Goal: Task Accomplishment & Management: Use online tool/utility

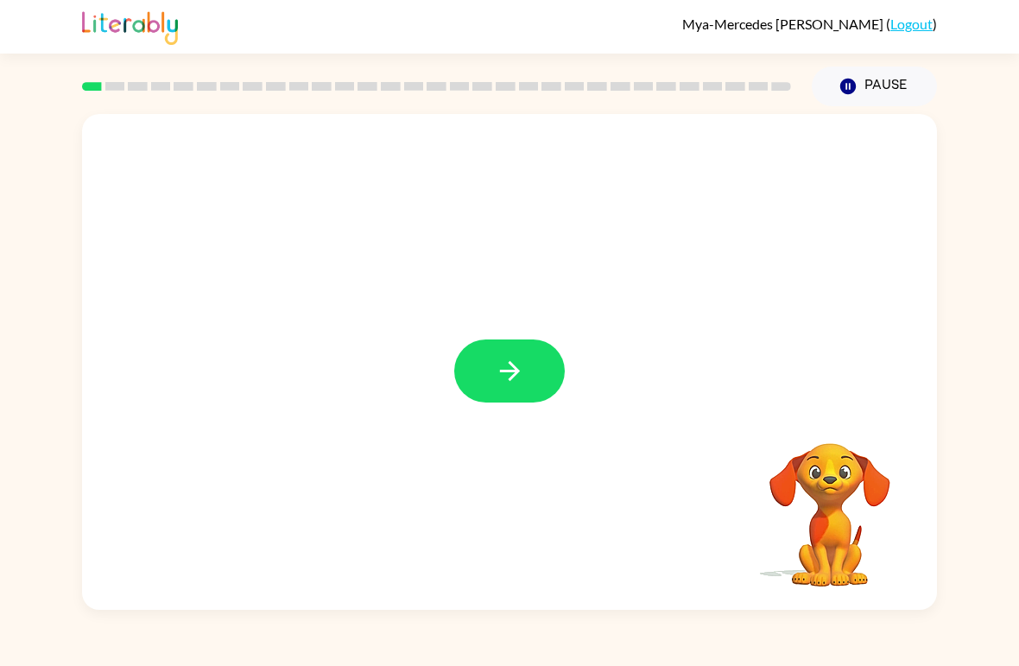
click at [531, 369] on button "button" at bounding box center [509, 370] width 110 height 63
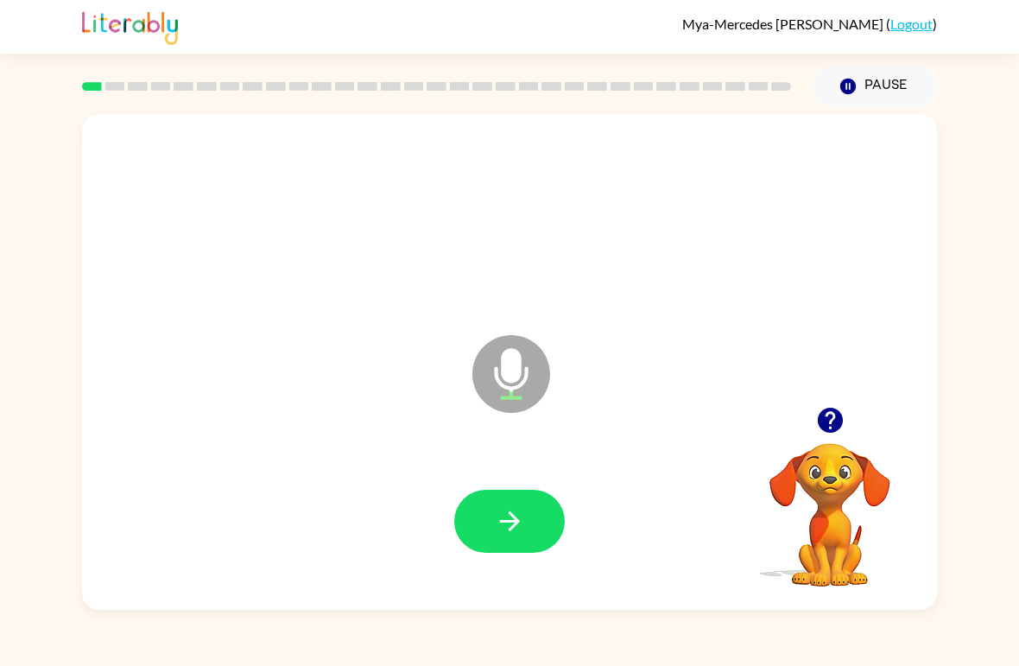
click at [533, 514] on button "button" at bounding box center [509, 520] width 110 height 63
click at [519, 522] on icon "button" at bounding box center [509, 521] width 20 height 20
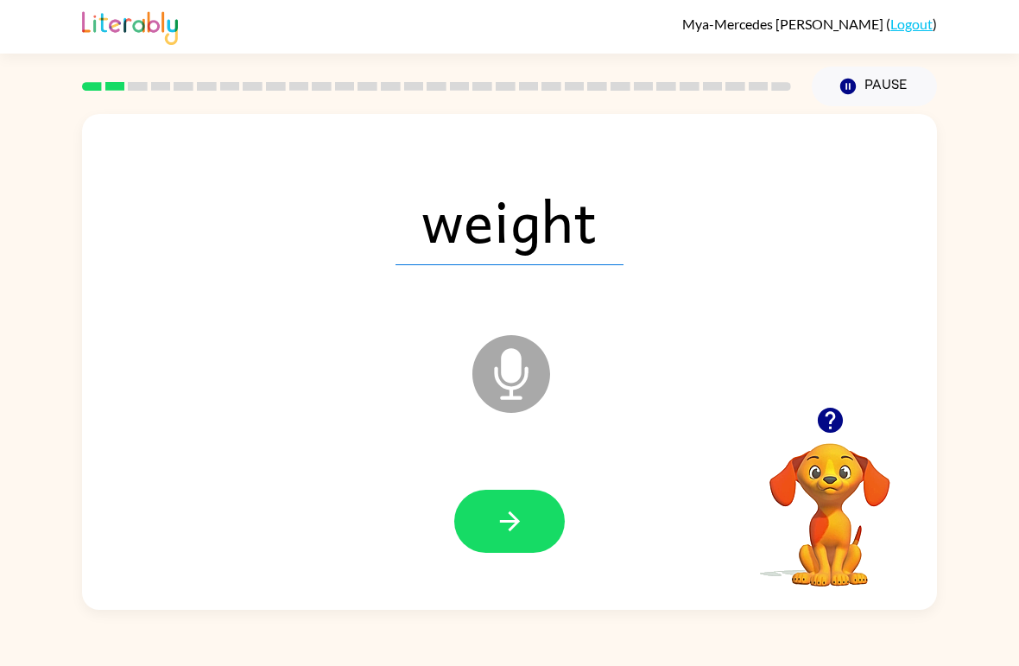
click at [515, 533] on icon "button" at bounding box center [510, 521] width 30 height 30
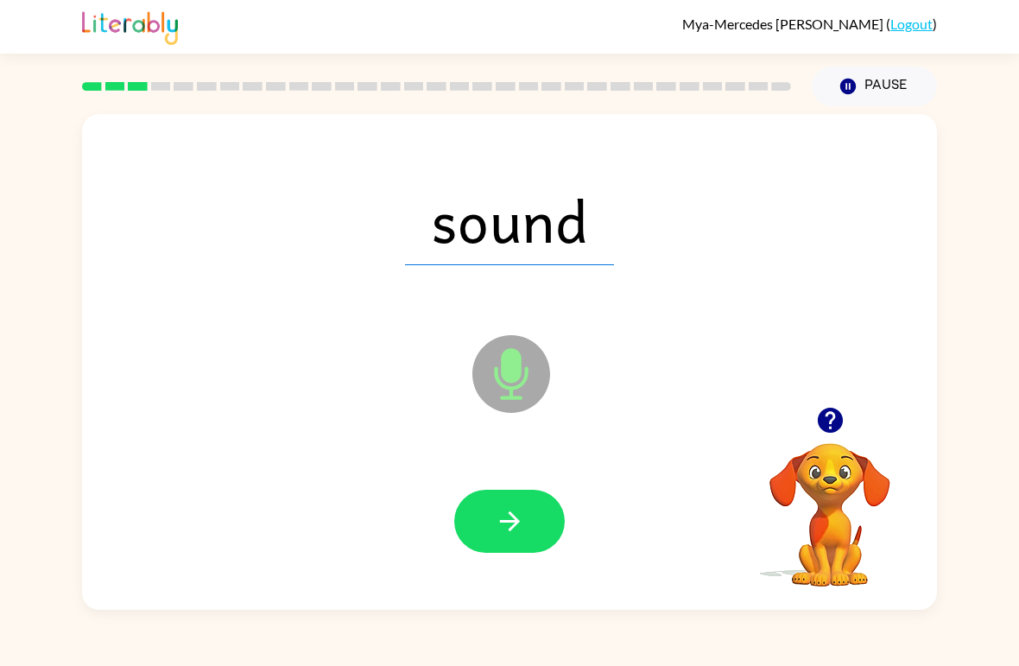
click at [524, 513] on icon "button" at bounding box center [510, 521] width 30 height 30
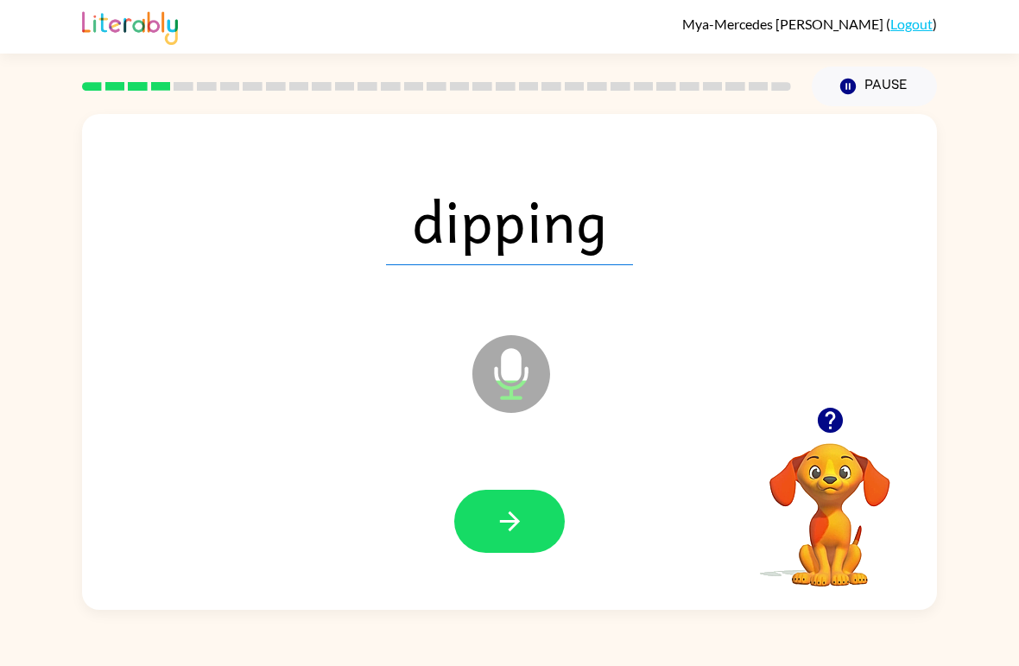
click at [518, 524] on icon "button" at bounding box center [510, 521] width 30 height 30
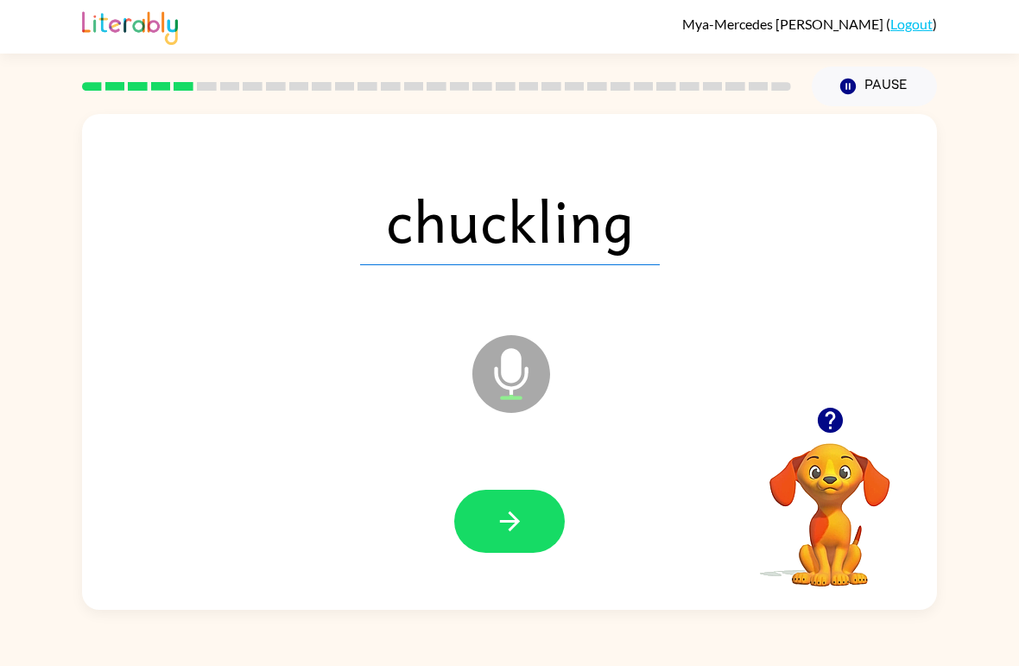
click at [527, 533] on button "button" at bounding box center [509, 520] width 110 height 63
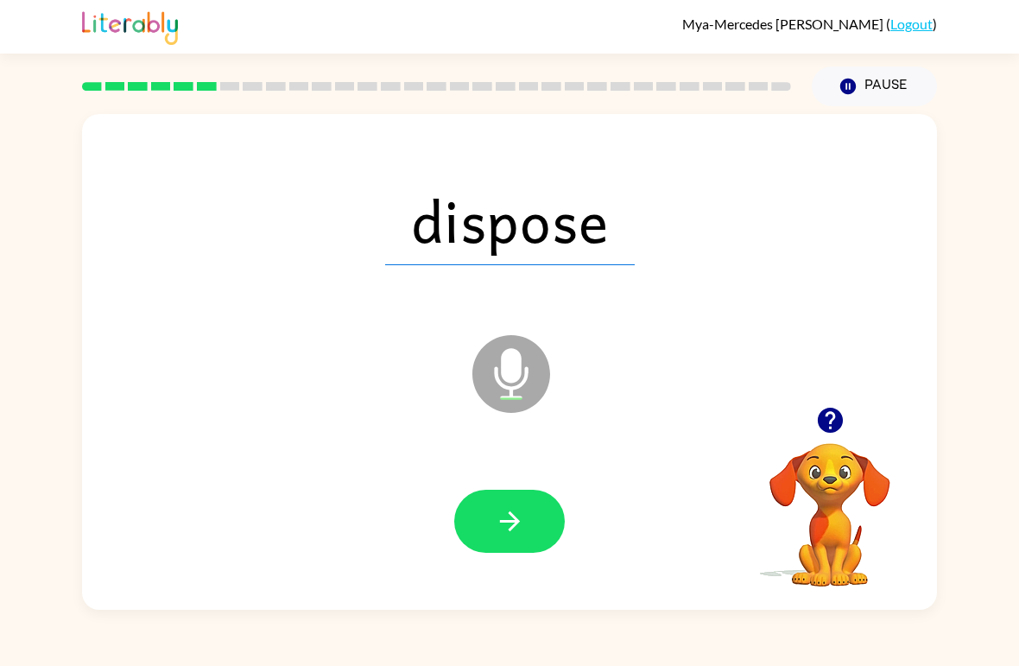
click at [510, 506] on button "button" at bounding box center [509, 520] width 110 height 63
click at [501, 509] on icon "button" at bounding box center [510, 521] width 30 height 30
click at [526, 523] on button "button" at bounding box center [509, 520] width 110 height 63
click at [515, 517] on icon "button" at bounding box center [510, 521] width 30 height 30
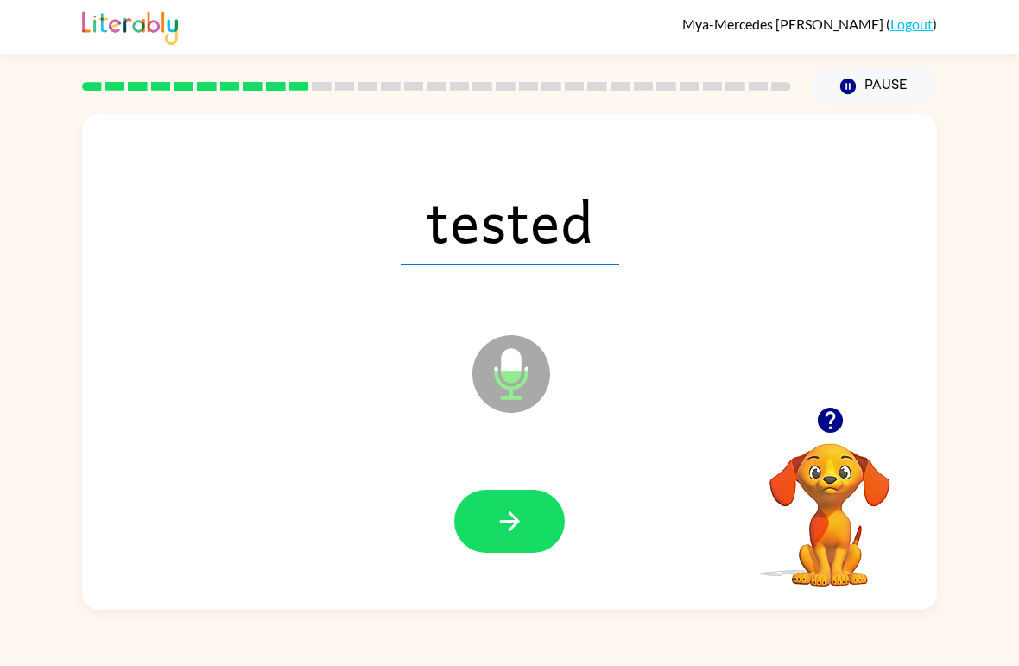
click at [515, 524] on icon "button" at bounding box center [509, 521] width 20 height 20
click at [526, 521] on button "button" at bounding box center [509, 520] width 110 height 63
click at [520, 527] on icon "button" at bounding box center [510, 521] width 30 height 30
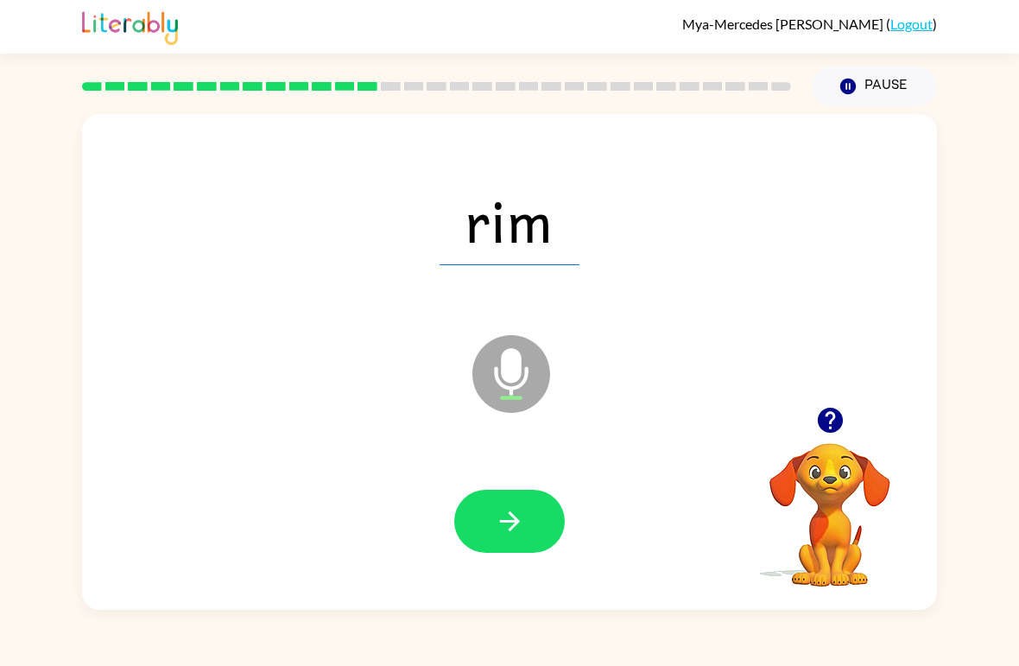
click at [512, 527] on icon "button" at bounding box center [509, 521] width 20 height 20
click at [534, 533] on button "button" at bounding box center [509, 520] width 110 height 63
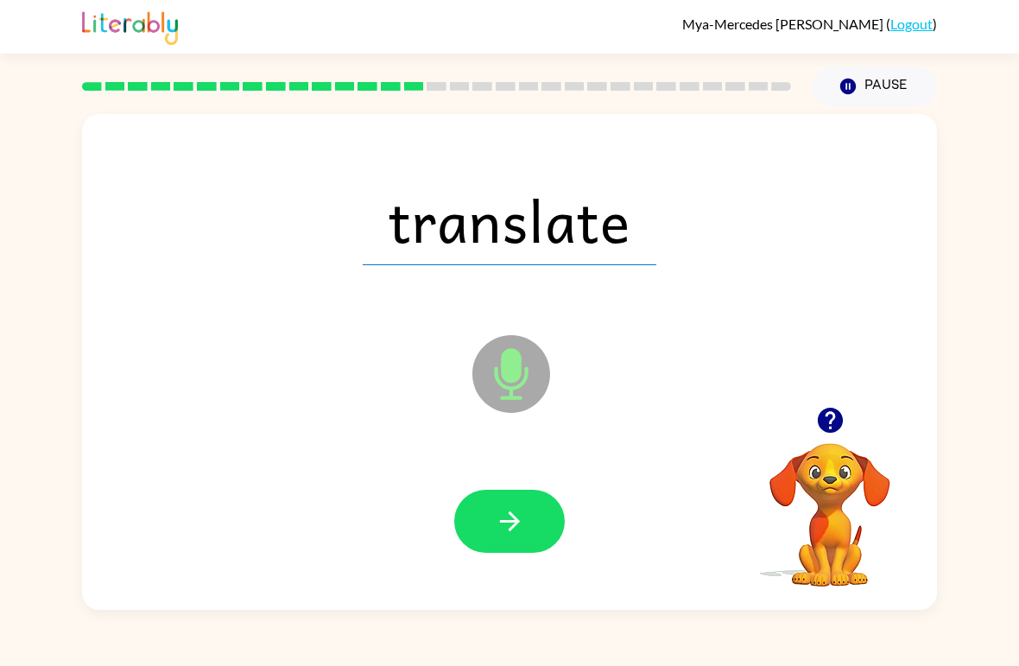
click at [521, 523] on icon "button" at bounding box center [510, 521] width 30 height 30
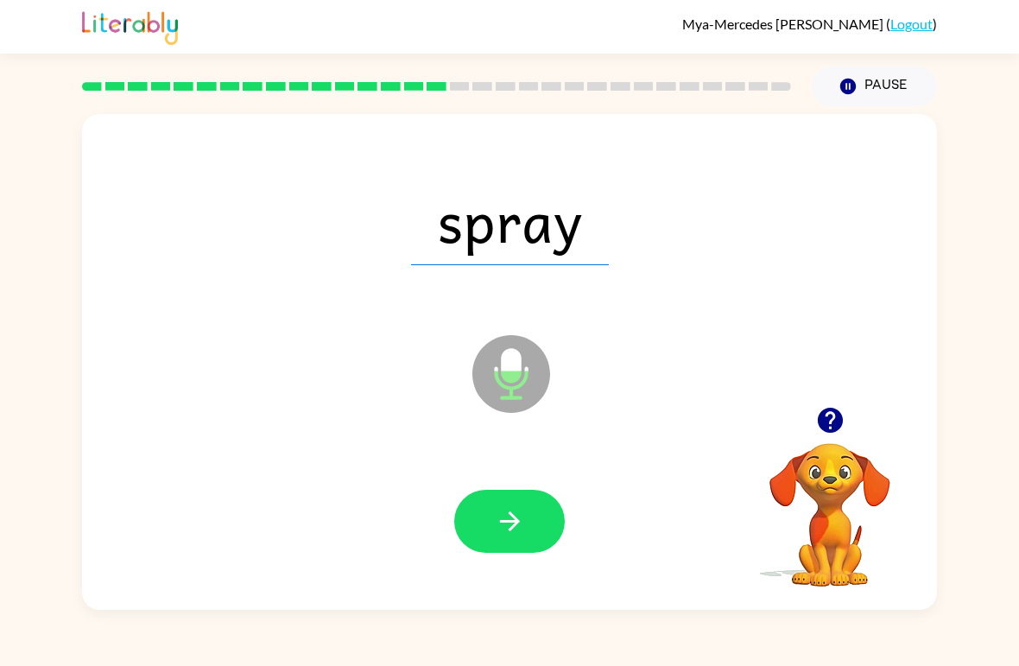
click at [522, 518] on icon "button" at bounding box center [510, 521] width 30 height 30
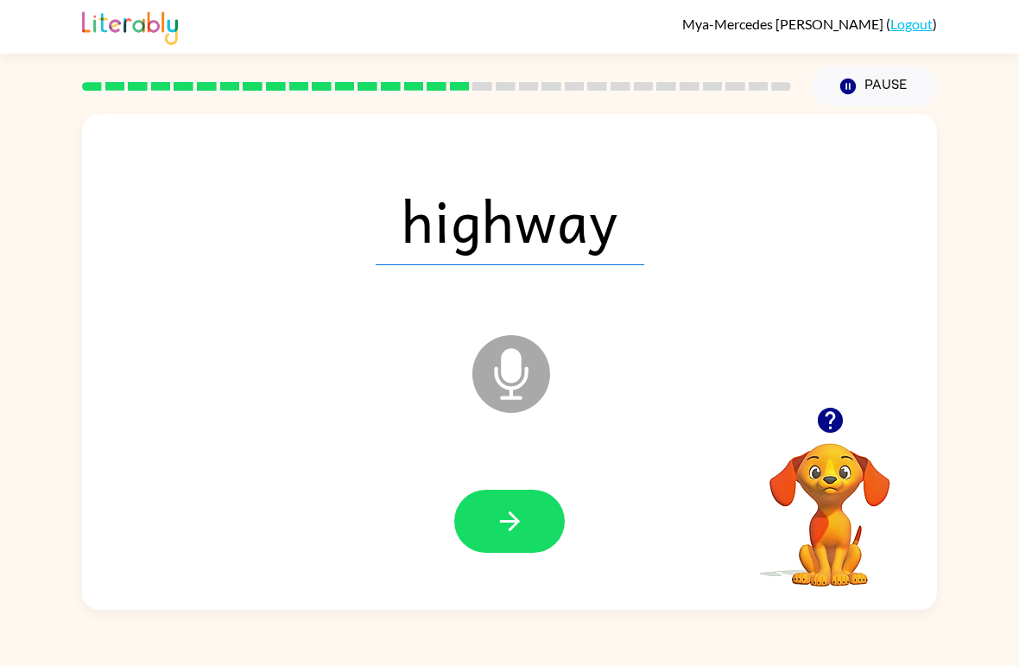
click at [516, 519] on icon "button" at bounding box center [509, 521] width 20 height 20
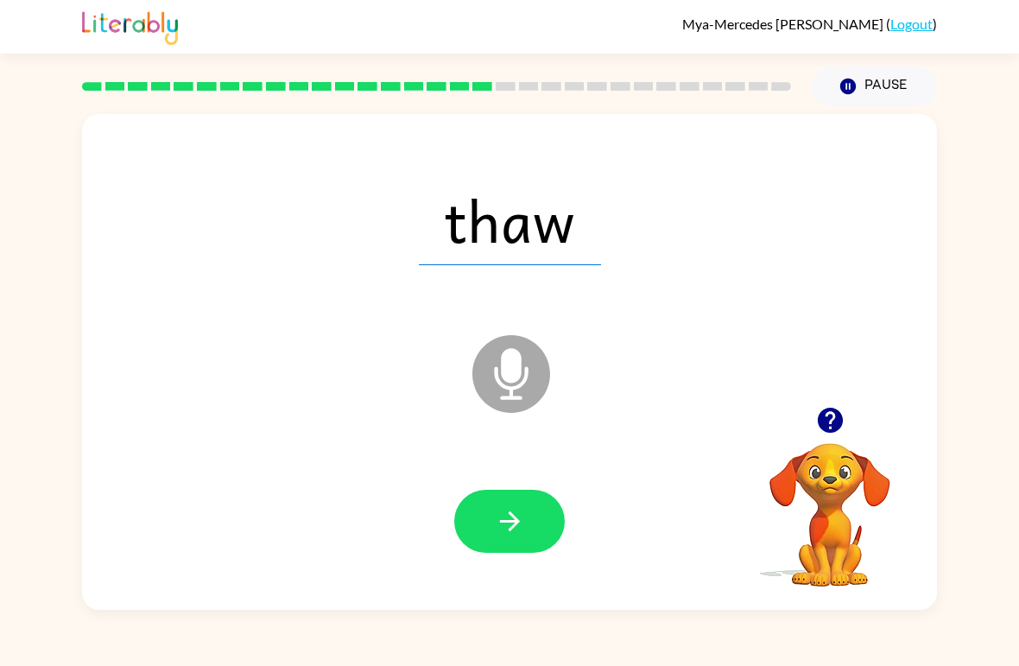
click at [525, 536] on button "button" at bounding box center [509, 520] width 110 height 63
click at [523, 514] on icon "button" at bounding box center [510, 521] width 30 height 30
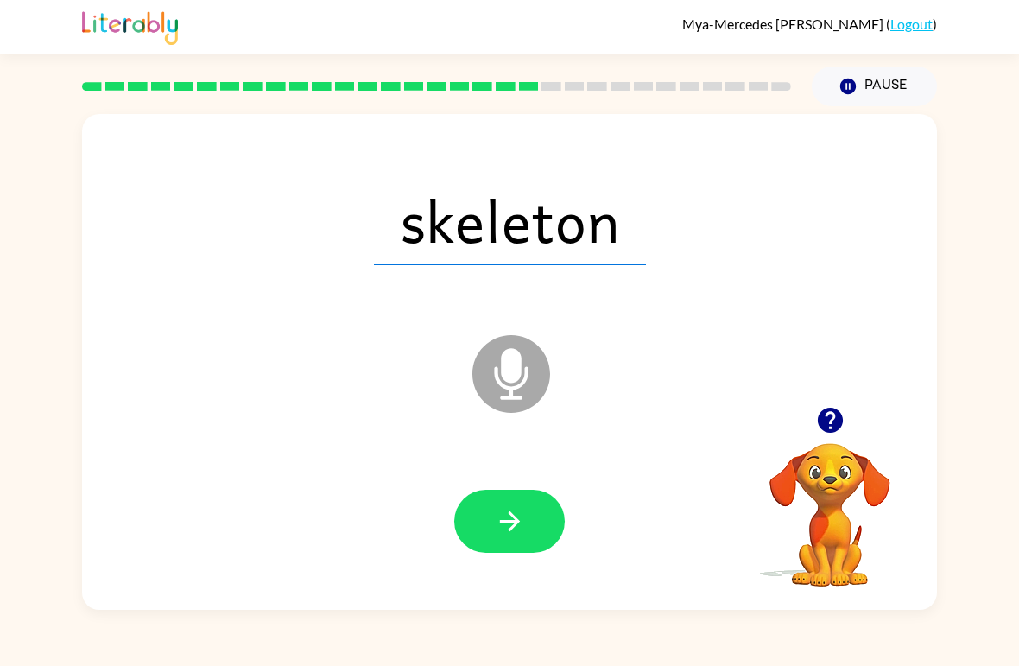
click at [495, 523] on icon "button" at bounding box center [510, 521] width 30 height 30
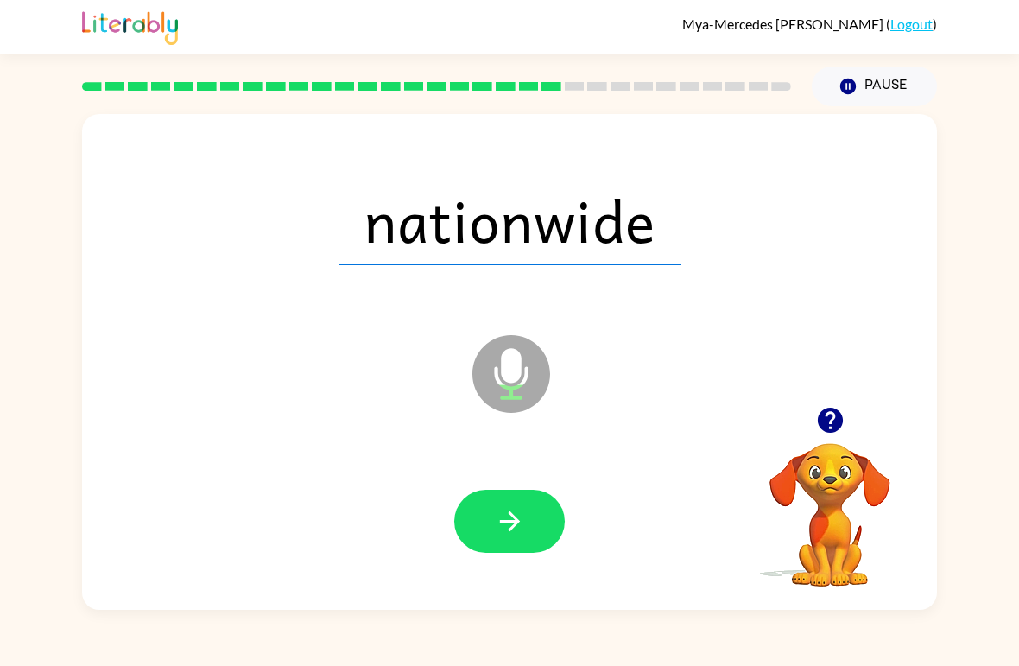
click at [505, 524] on icon "button" at bounding box center [510, 521] width 30 height 30
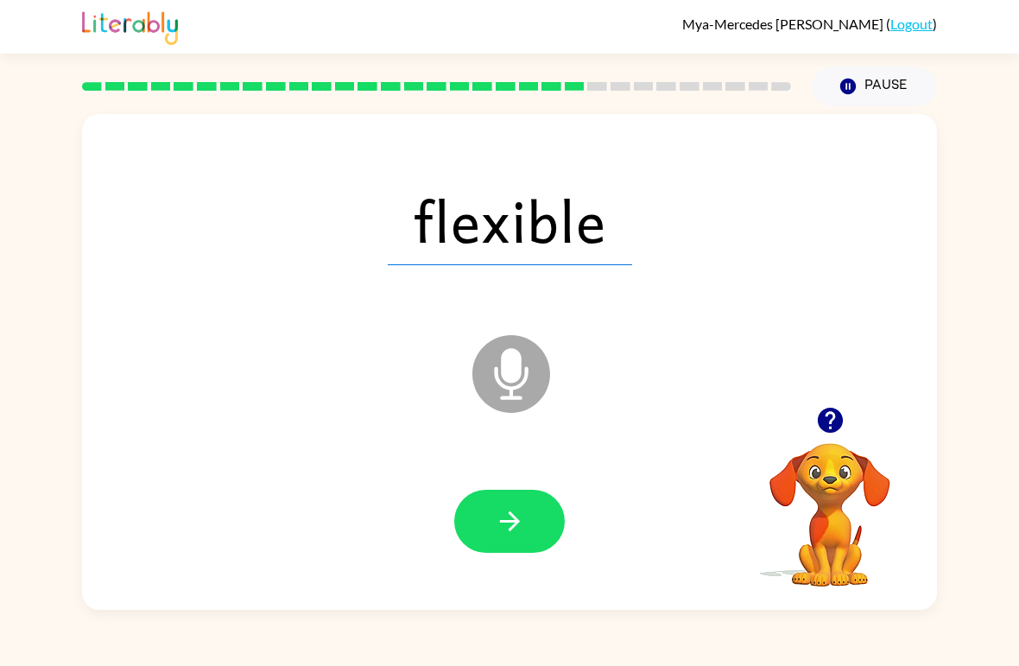
click at [506, 518] on icon "button" at bounding box center [510, 521] width 30 height 30
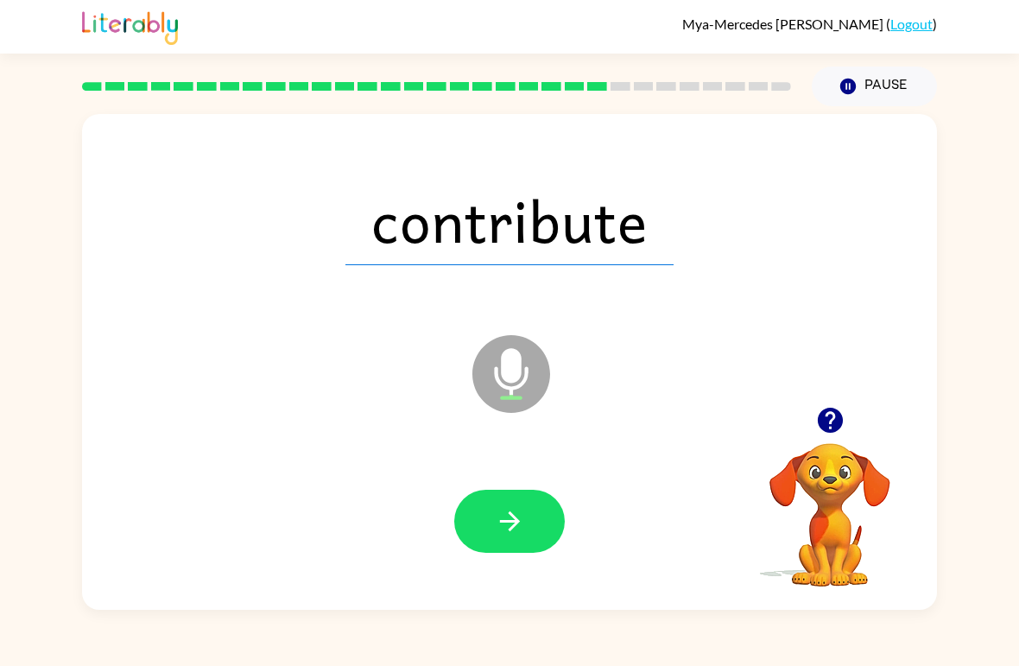
click at [501, 545] on button "button" at bounding box center [509, 520] width 110 height 63
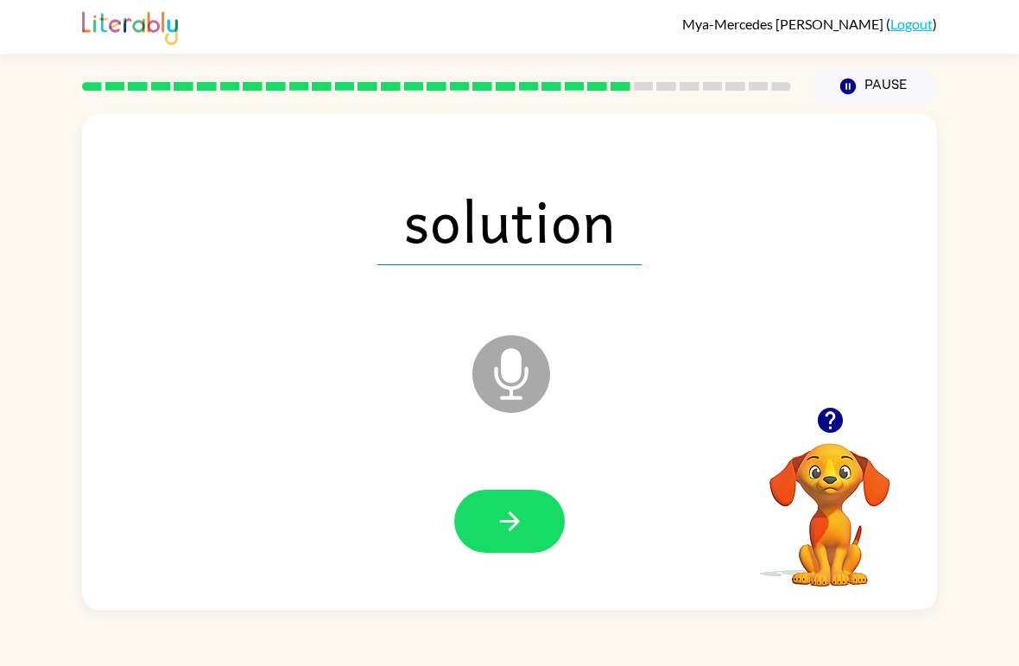
click at [520, 505] on button "button" at bounding box center [509, 520] width 110 height 63
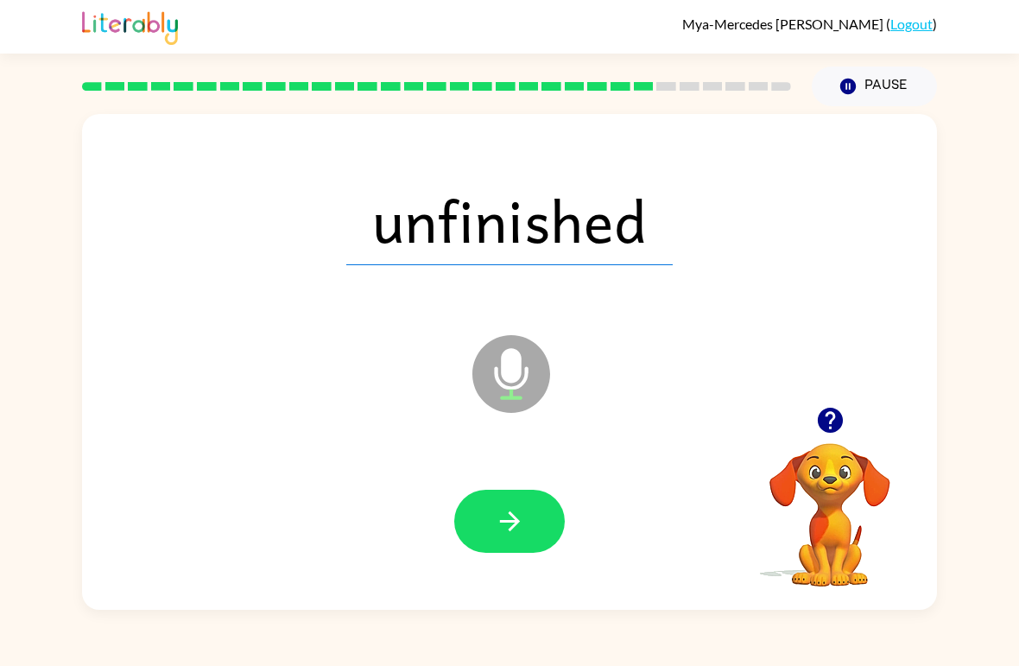
click at [525, 522] on button "button" at bounding box center [509, 520] width 110 height 63
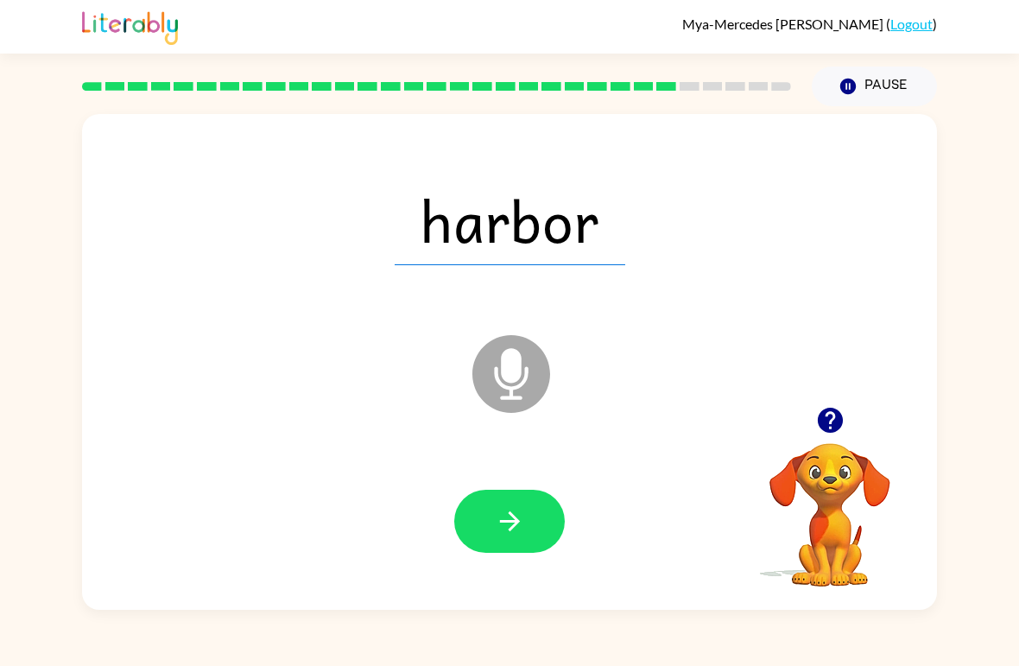
click at [507, 522] on icon "button" at bounding box center [509, 521] width 20 height 20
click at [520, 527] on icon "button" at bounding box center [510, 521] width 30 height 30
click at [520, 511] on icon "button" at bounding box center [510, 521] width 30 height 30
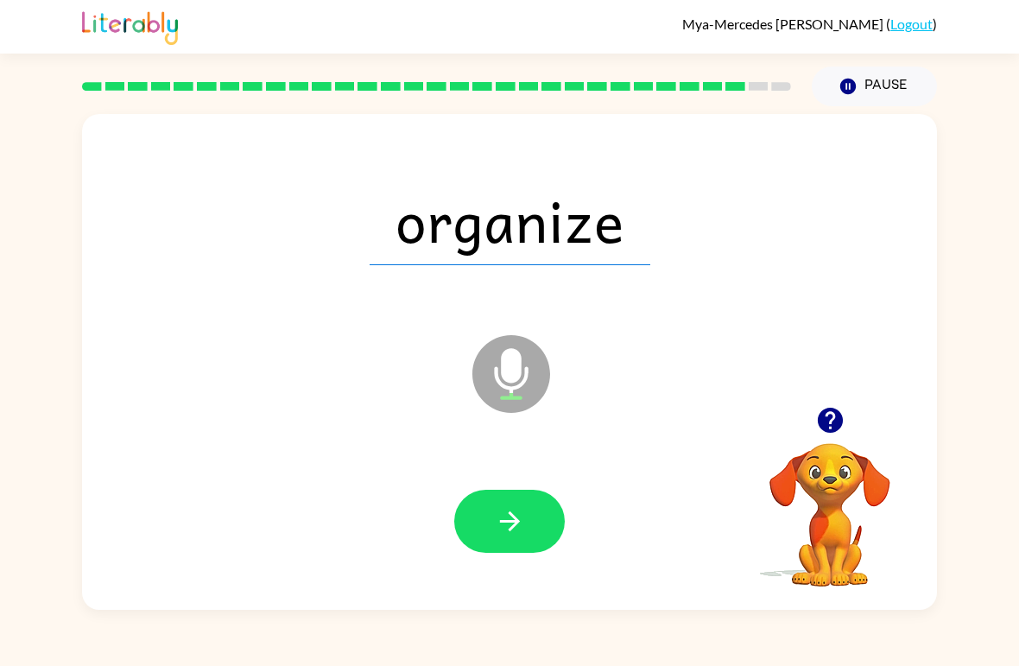
click at [511, 504] on button "button" at bounding box center [509, 520] width 110 height 63
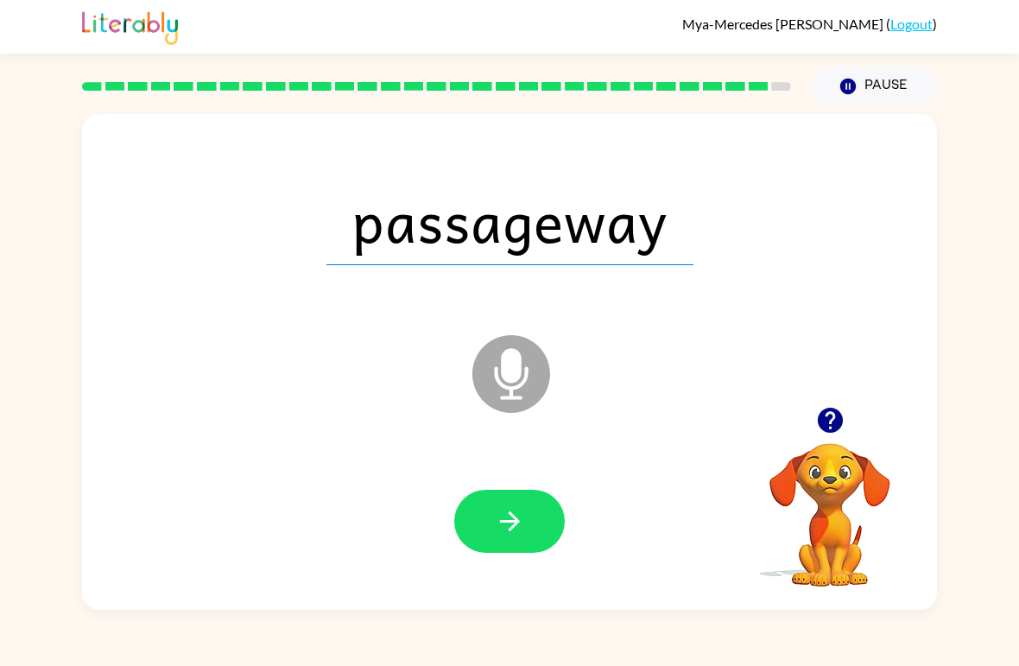
click at [519, 521] on icon "button" at bounding box center [509, 521] width 20 height 20
